Goal: Transaction & Acquisition: Purchase product/service

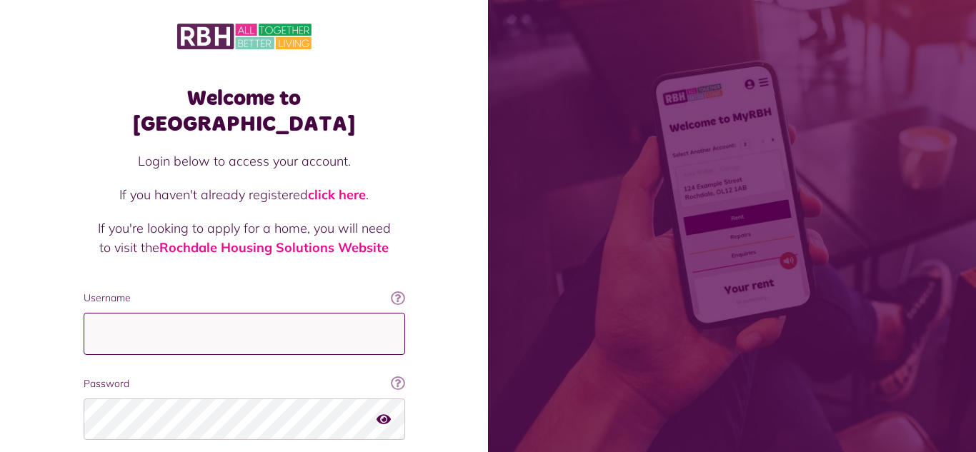
type input "**********"
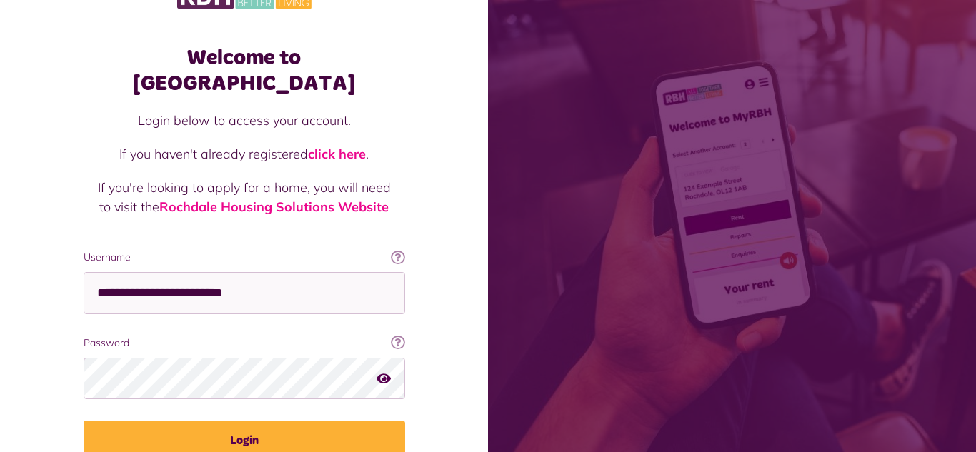
scroll to position [41, 0]
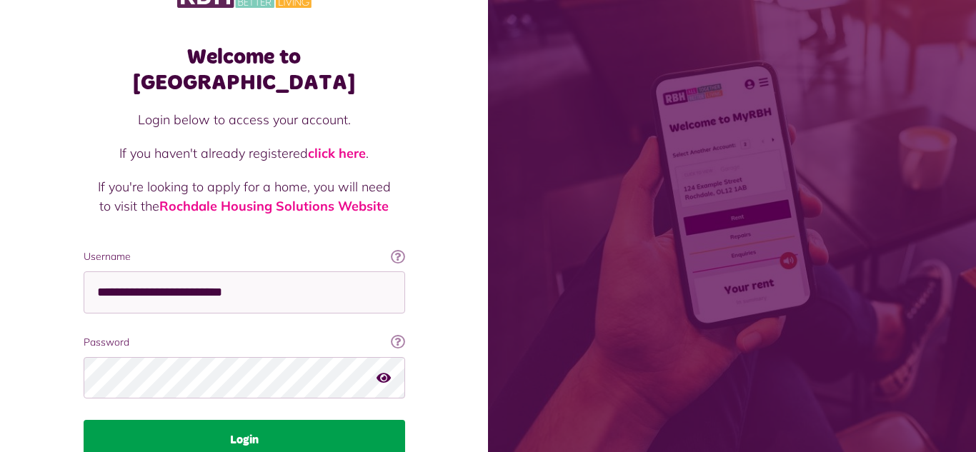
click at [249, 420] on button "Login" at bounding box center [245, 440] width 322 height 40
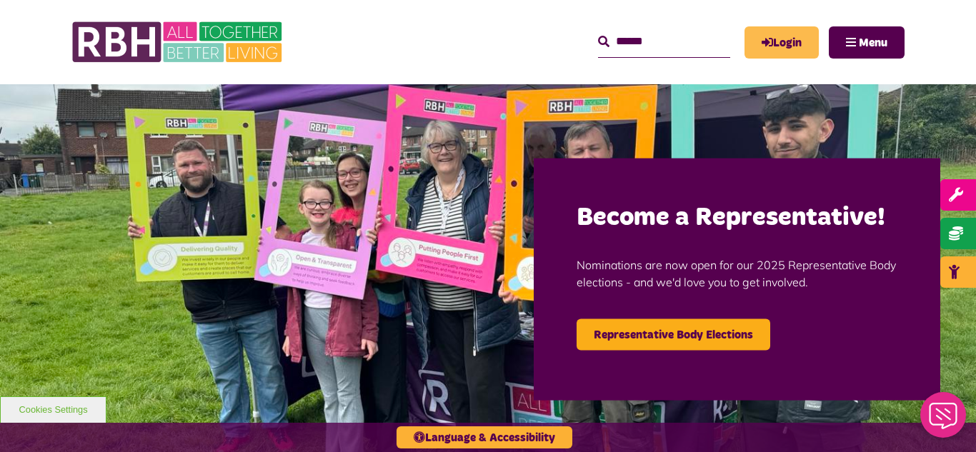
click at [790, 44] on link "Login" at bounding box center [782, 42] width 74 height 32
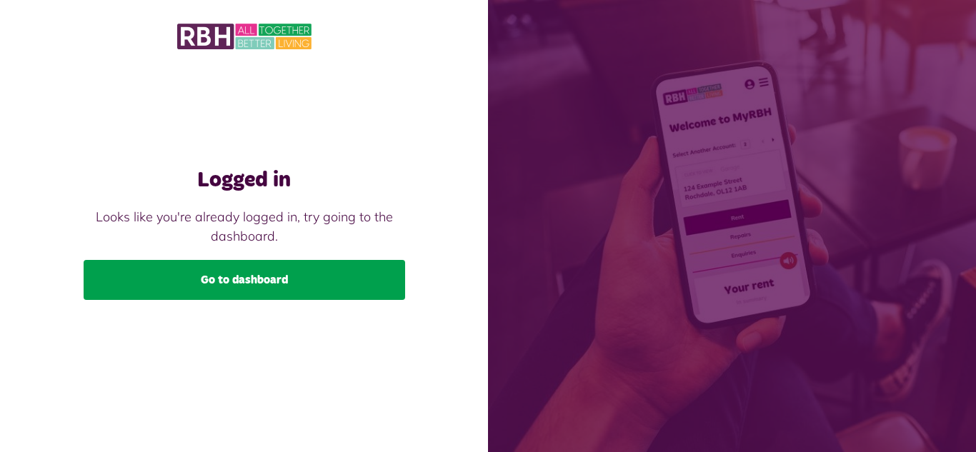
click at [237, 279] on link "Go to dashboard" at bounding box center [245, 280] width 322 height 40
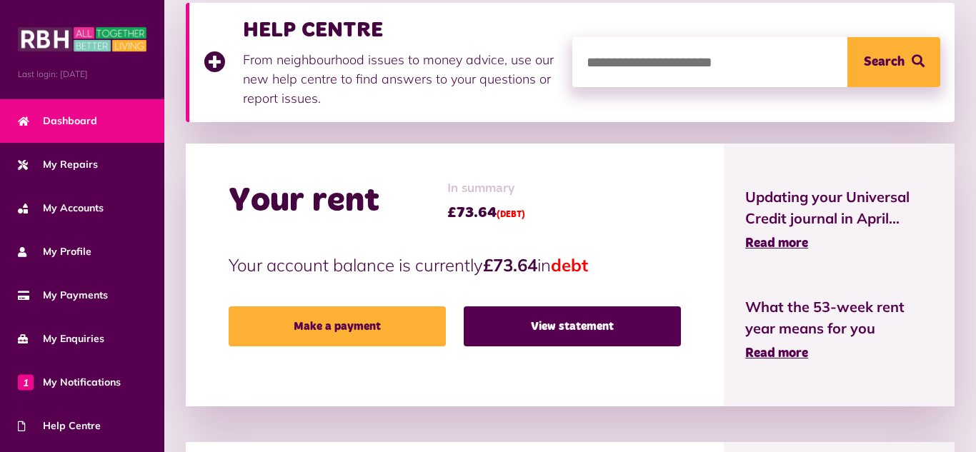
scroll to position [215, 0]
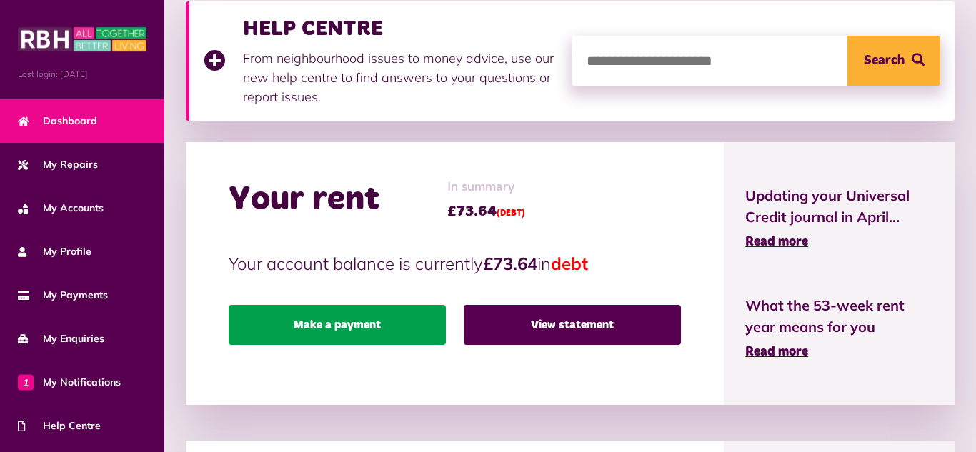
click at [370, 332] on link "Make a payment" at bounding box center [337, 325] width 217 height 40
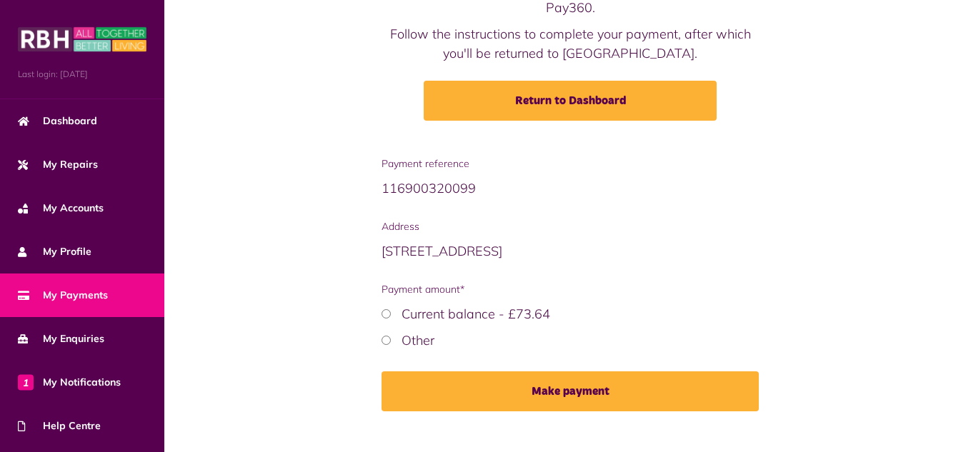
scroll to position [159, 0]
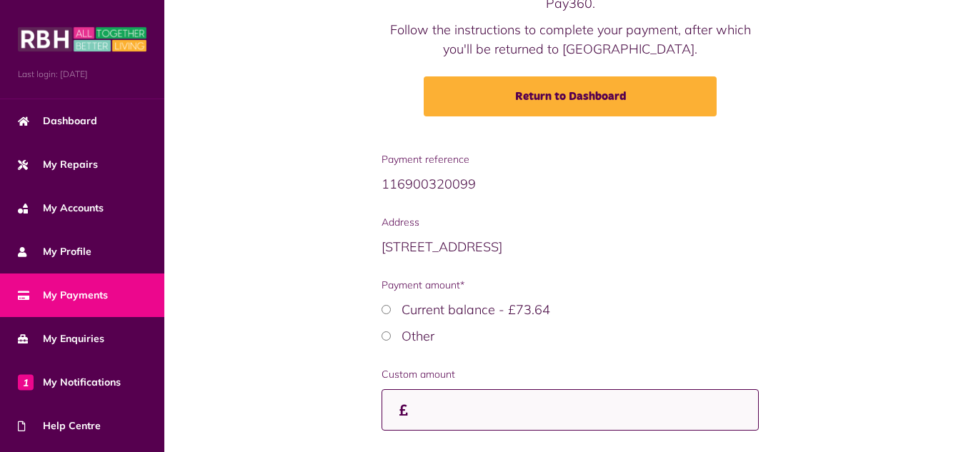
click at [447, 390] on input "Custom amount" at bounding box center [570, 411] width 377 height 42
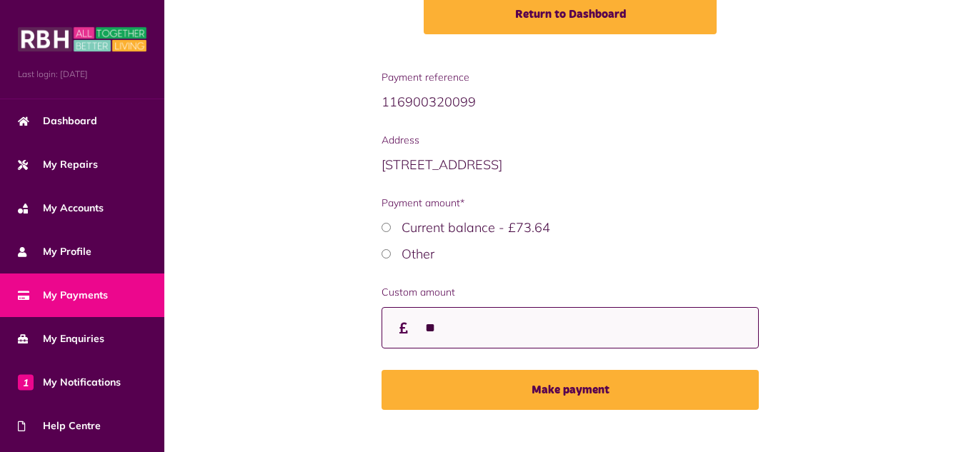
scroll to position [243, 0]
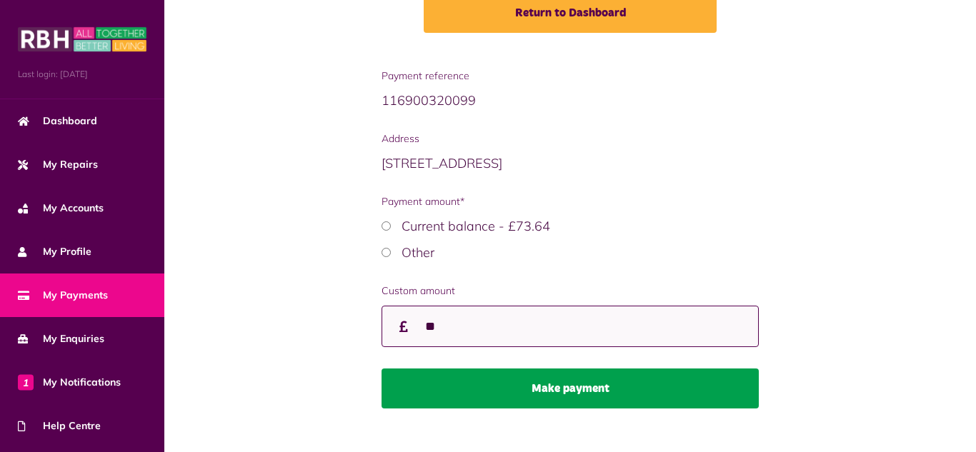
type input "**"
click at [553, 369] on button "Make payment" at bounding box center [570, 389] width 377 height 40
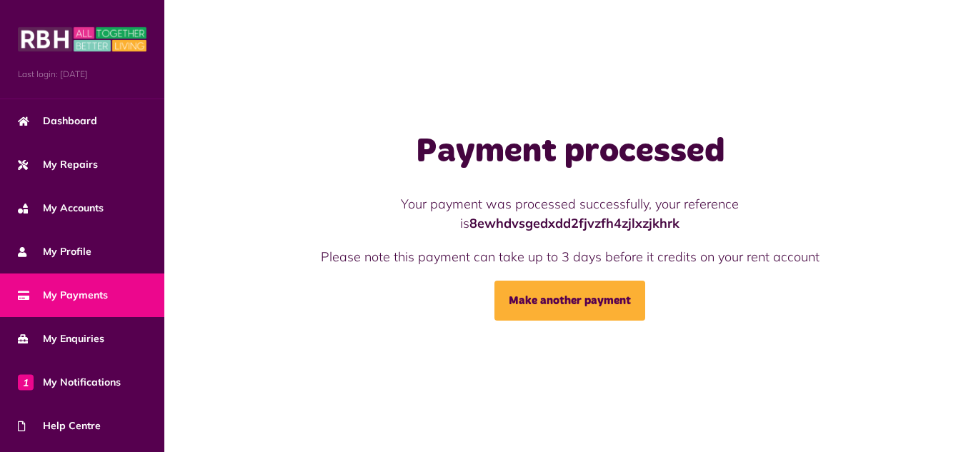
click at [96, 302] on span "My Payments" at bounding box center [63, 295] width 90 height 15
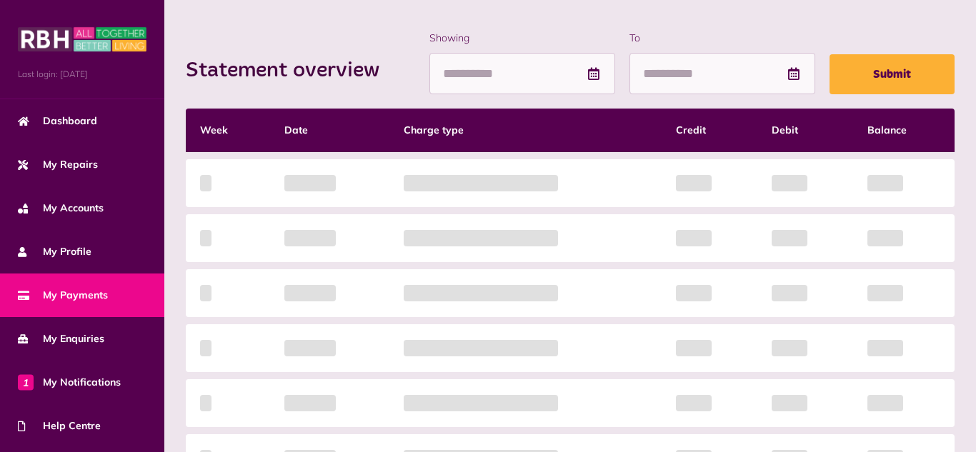
scroll to position [201, 0]
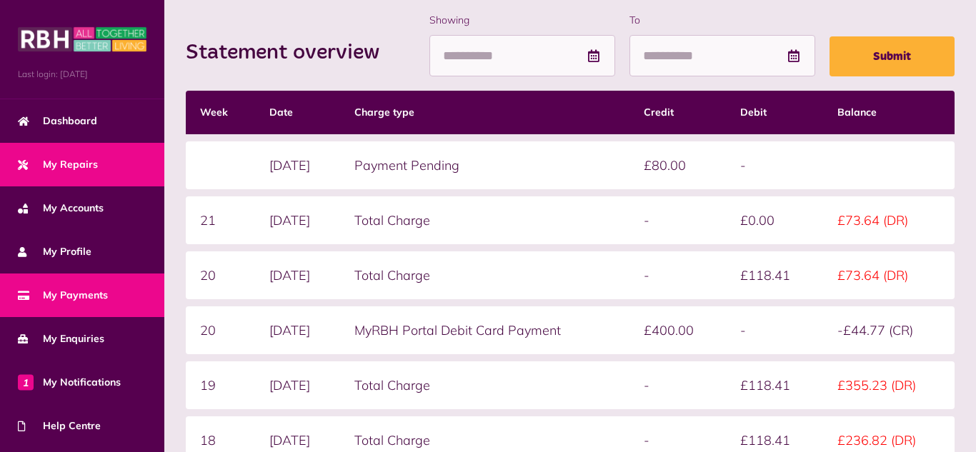
click at [142, 176] on link "My Repairs" at bounding box center [82, 165] width 164 height 44
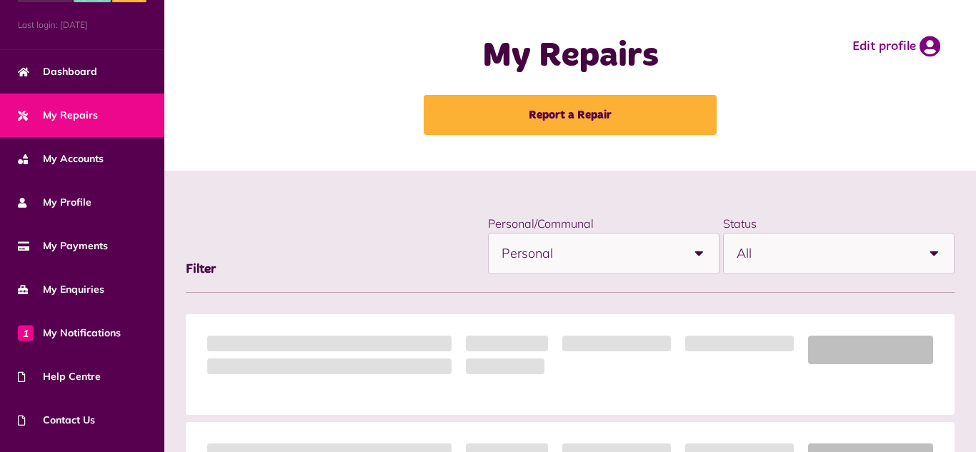
scroll to position [127, 0]
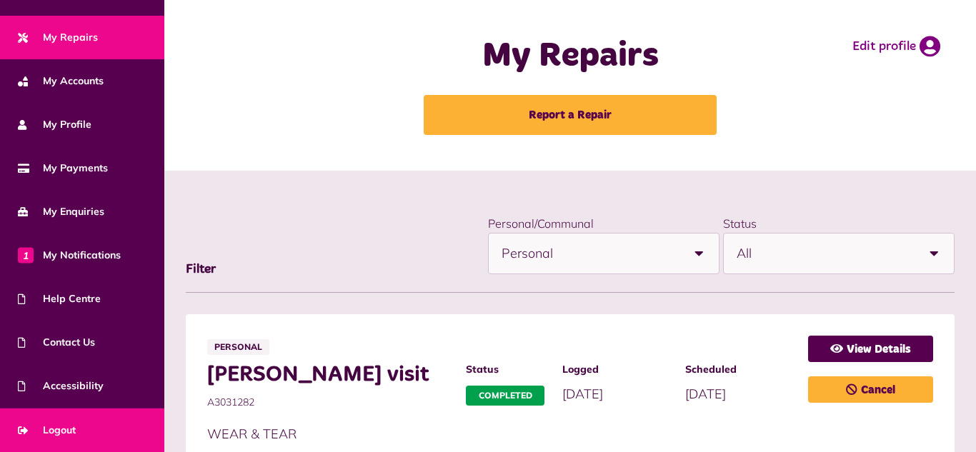
click at [62, 428] on span "Logout" at bounding box center [47, 430] width 58 height 15
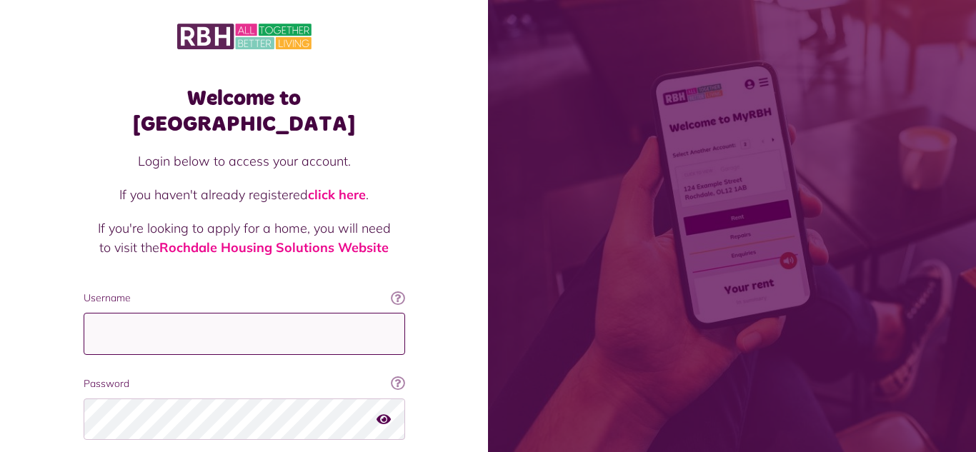
type input "**********"
